Goal: Task Accomplishment & Management: Complete application form

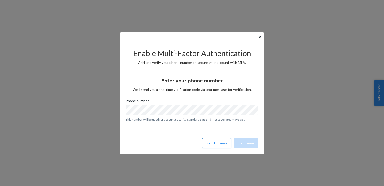
click at [221, 142] on button "Skip for now" at bounding box center [216, 143] width 29 height 10
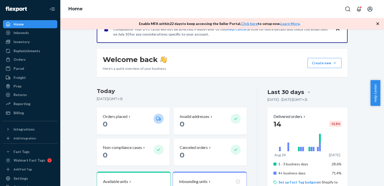
scroll to position [55, 0]
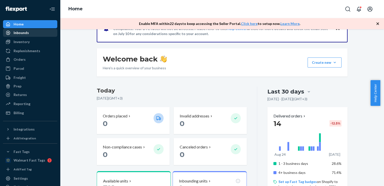
click at [35, 33] on div "Inbounds" at bounding box center [30, 32] width 53 height 7
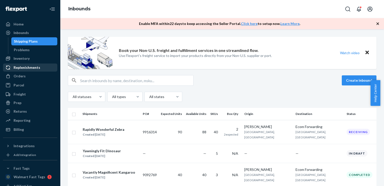
click at [26, 67] on div "Replenishments" at bounding box center [27, 67] width 27 height 5
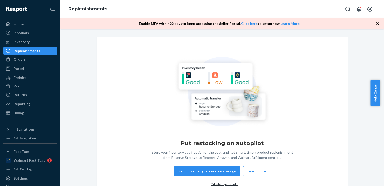
scroll to position [22, 0]
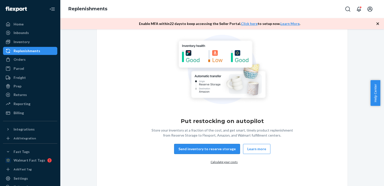
click at [219, 149] on button "Send inventory to reserve storage" at bounding box center [207, 149] width 66 height 10
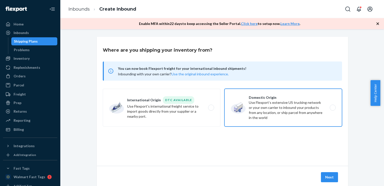
click at [274, 103] on label "Domestic Origin Use Flexport’s extensive US trucking network or your own carrie…" at bounding box center [284, 108] width 118 height 38
click at [333, 106] on input "Domestic Origin Use Flexport’s extensive US trucking network or your own carrie…" at bounding box center [334, 107] width 3 height 3
radio input "true"
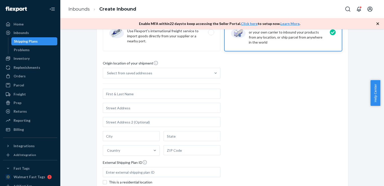
scroll to position [76, 0]
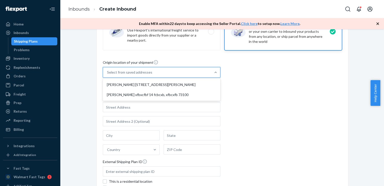
click at [192, 74] on div "Select from saved addresses" at bounding box center [157, 72] width 108 height 10
click at [108, 74] on input "option [PERSON_NAME] [STREET_ADDRESS][PERSON_NAME][PERSON_NAME], 1 of 2. 2 resu…" at bounding box center [107, 72] width 1 height 5
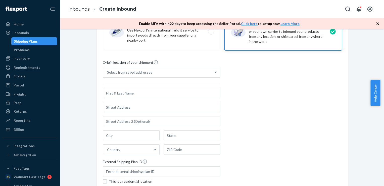
click at [240, 99] on div "Origin location of your shipment Select from saved addresses Country External S…" at bounding box center [223, 128] width 240 height 137
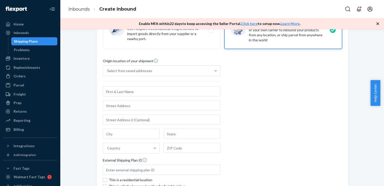
scroll to position [76, 0]
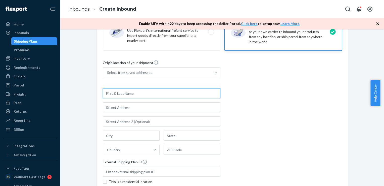
click at [141, 97] on input "text" at bounding box center [162, 93] width 118 height 10
drag, startPoint x: 147, startPoint y: 94, endPoint x: 83, endPoint y: 94, distance: 63.9
click at [83, 94] on div "Where are you shipping your inventory from? You can now book Flexport freight f…" at bounding box center [222, 101] width 317 height 281
type input "Ondine Pluot"
drag, startPoint x: 132, startPoint y: 93, endPoint x: 93, endPoint y: 93, distance: 39.3
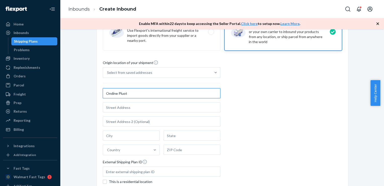
click at [93, 93] on div "Where are you shipping your inventory from? You can now book Flexport freight f…" at bounding box center [222, 101] width 259 height 281
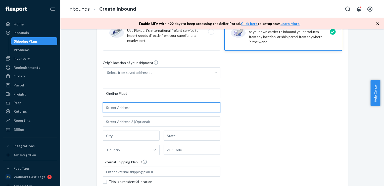
click at [125, 107] on input "text" at bounding box center [162, 107] width 118 height 10
paste input "Panier Des Sens, Inc [STREET_ADDRESS]"
type input "Panier Des Sens, Inc [STREET_ADDRESS]"
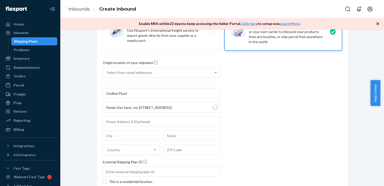
type input "[GEOGRAPHIC_DATA]"
type input "FL"
type input "33169"
type input "[STREET_ADDRESS]"
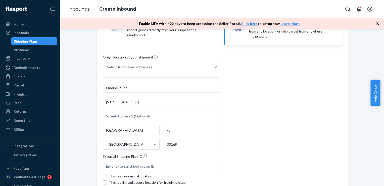
scroll to position [131, 0]
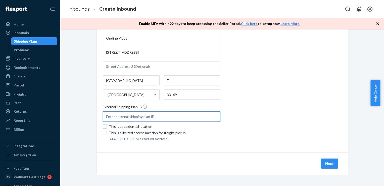
click at [141, 120] on input "text" at bounding box center [162, 116] width 118 height 10
type input "VISION (Box 2)"
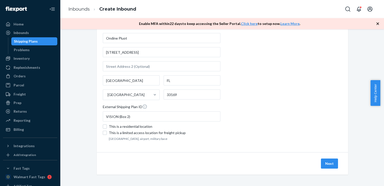
drag, startPoint x: 332, startPoint y: 163, endPoint x: 261, endPoint y: 159, distance: 71.0
click at [261, 159] on div "Next" at bounding box center [223, 163] width 252 height 22
click at [330, 162] on button "Next" at bounding box center [329, 163] width 17 height 10
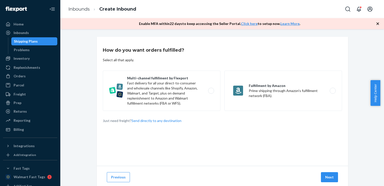
scroll to position [14, 0]
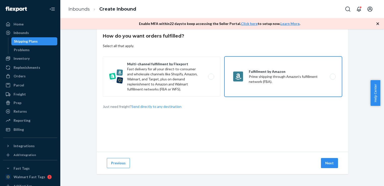
click at [256, 69] on label "Fulfillment by Amazon Prime shipping through Amazon’s fulfillment network (FBA)." at bounding box center [284, 76] width 118 height 40
click at [333, 75] on input "Fulfillment by Amazon Prime shipping through Amazon’s fulfillment network (FBA)." at bounding box center [334, 76] width 3 height 3
radio input "true"
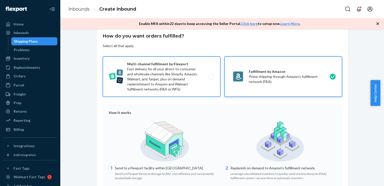
click at [175, 73] on label "Multi-channel fulfillment by Flexport Fast delivery for all your direct-to-cons…" at bounding box center [162, 76] width 118 height 40
click at [211, 75] on input "Multi-channel fulfillment by Flexport Fast delivery for all your direct-to-cons…" at bounding box center [212, 76] width 3 height 3
radio input "true"
radio input "false"
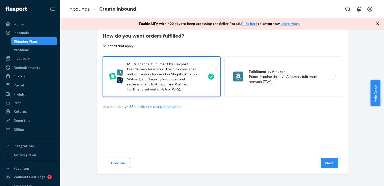
click at [333, 164] on button "Next" at bounding box center [329, 163] width 17 height 10
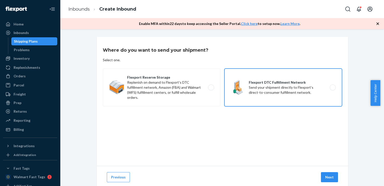
click at [265, 102] on label "Flexport DTC Fulfillment Network Send your shipment directly to Flexport's dire…" at bounding box center [284, 87] width 118 height 38
click at [333, 89] on input "Flexport DTC Fulfillment Network Send your shipment directly to Flexport's dire…" at bounding box center [334, 87] width 3 height 3
radio input "true"
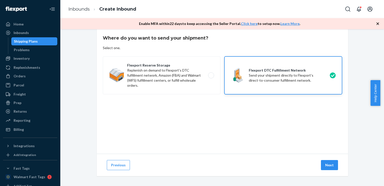
scroll to position [14, 0]
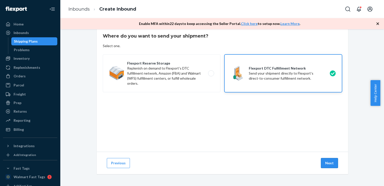
click at [327, 164] on button "Next" at bounding box center [329, 163] width 17 height 10
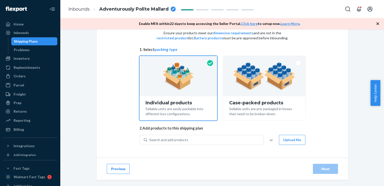
scroll to position [28, 0]
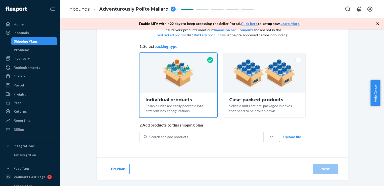
drag, startPoint x: 164, startPoint y: 45, endPoint x: 161, endPoint y: 46, distance: 2.9
click at [161, 46] on button "packing type" at bounding box center [166, 46] width 23 height 5
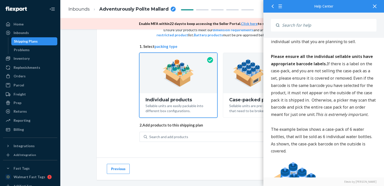
scroll to position [214, 0]
click at [376, 6] on icon at bounding box center [375, 7] width 4 height 4
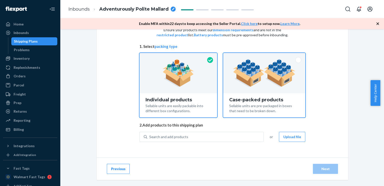
click at [243, 102] on div "Sellable units are pre-packaged in boxes that need to be broken down." at bounding box center [264, 107] width 70 height 11
click at [263, 56] on input "Case-packed products Sellable units are pre-packaged in boxes that need to be b…" at bounding box center [264, 54] width 3 height 3
radio input "true"
radio input "false"
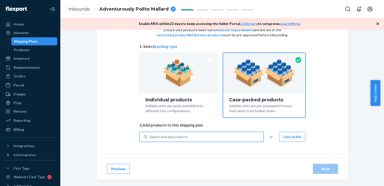
click at [184, 137] on div "Search and add products" at bounding box center [168, 136] width 39 height 5
click at [150, 137] on input "0 results available. Use Up and Down to choose options, press Enter to select t…" at bounding box center [149, 136] width 1 height 5
click at [157, 134] on div "Search and add products" at bounding box center [168, 136] width 39 height 5
click at [150, 134] on input "0 results available. Select is focused ,type to refine list, press Down to open…" at bounding box center [149, 136] width 1 height 5
paste input "060420540921"
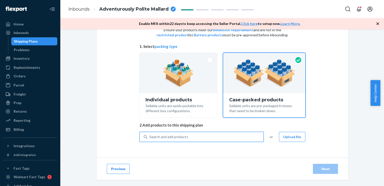
type input "060420540921"
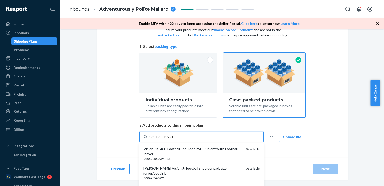
scroll to position [37, 0]
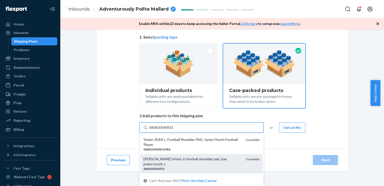
click at [168, 166] on div "060420540921" at bounding box center [193, 168] width 98 height 4
click at [168, 130] on input "060420540921" at bounding box center [161, 127] width 25 height 5
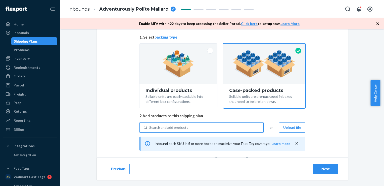
click at [186, 124] on div "Search and add products" at bounding box center [205, 127] width 116 height 9
click at [150, 125] on input "0 results available. Select is focused ,type to refine list, press Down to open…" at bounding box center [149, 127] width 1 height 5
paste input "060420541221"
type input "060420541221"
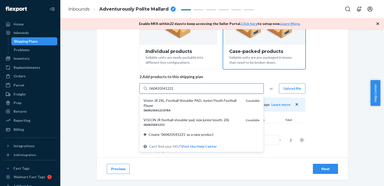
scroll to position [78, 0]
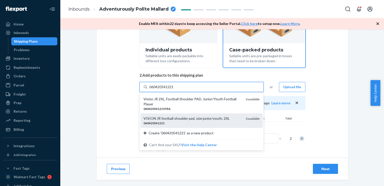
click at [189, 119] on div "VISION JR football shoulder pad, size junior/youth, 2XL" at bounding box center [193, 118] width 98 height 5
click at [174, 89] on input "060420541221" at bounding box center [161, 86] width 25 height 5
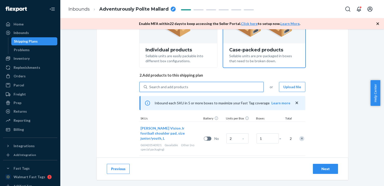
click at [174, 79] on div "Select and Add Products Ensure your products meet our dimension requirements an…" at bounding box center [223, 76] width 166 height 215
click at [175, 85] on div "Search and add products" at bounding box center [168, 86] width 39 height 5
click at [150, 85] on input "0 results available. Use Up and Down to choose options, press Enter to select t…" at bounding box center [149, 86] width 1 height 5
paste input "060420570821"
type input "060420570821"
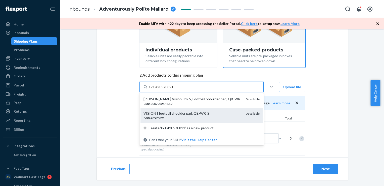
click at [172, 118] on div "060420570821" at bounding box center [193, 118] width 98 height 4
click at [172, 89] on input "060420570821" at bounding box center [161, 86] width 25 height 5
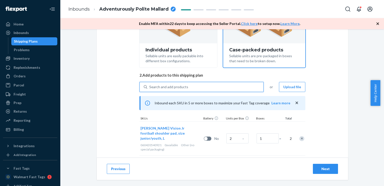
click at [179, 86] on div "Search and add products" at bounding box center [168, 86] width 39 height 5
click at [150, 86] on input "0 results available. Use Up and Down to choose options, press Enter to select t…" at bounding box center [149, 86] width 1 height 5
paste input "060420570921"
type input "060420570921"
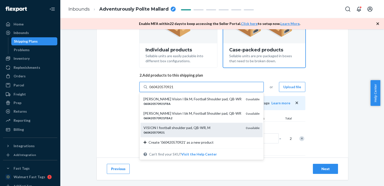
click at [165, 131] on div "060420570921" at bounding box center [193, 132] width 98 height 4
click at [165, 89] on input "060420570921" at bounding box center [161, 86] width 25 height 5
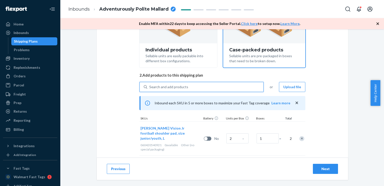
click at [170, 88] on div "Search and add products" at bounding box center [168, 86] width 39 height 5
click at [150, 88] on input "0 results available. Select is focused ,type to refine list, press Down to open…" at bounding box center [149, 86] width 1 height 5
paste input "060420571121"
type input "060420571121"
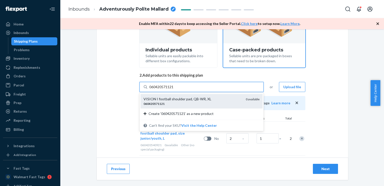
click at [169, 104] on div "060420571121" at bounding box center [193, 103] width 98 height 4
click at [169, 89] on input "060420571121" at bounding box center [161, 86] width 25 height 5
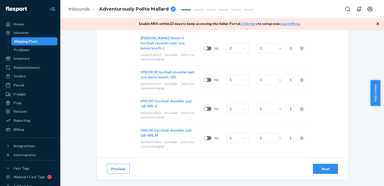
scroll to position [197, 0]
